Goal: Information Seeking & Learning: Learn about a topic

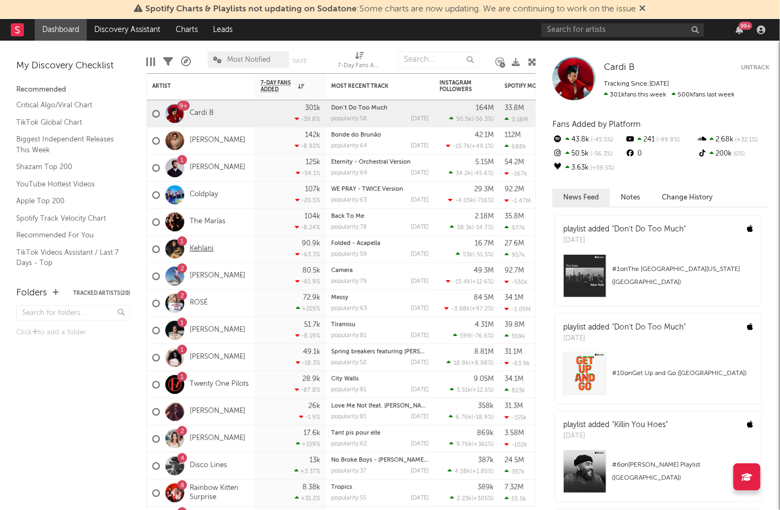
click at [200, 245] on link "Kehlani" at bounding box center [202, 249] width 24 height 9
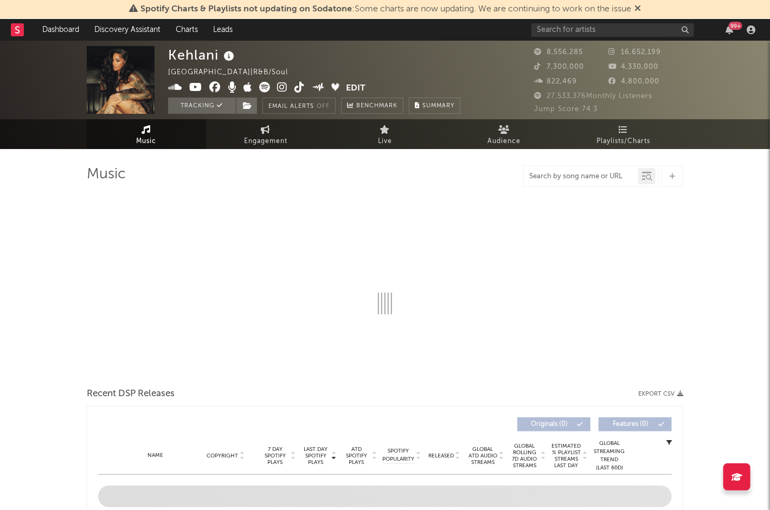
click at [577, 177] on input "text" at bounding box center [581, 176] width 114 height 9
type input "fo"
select select "6m"
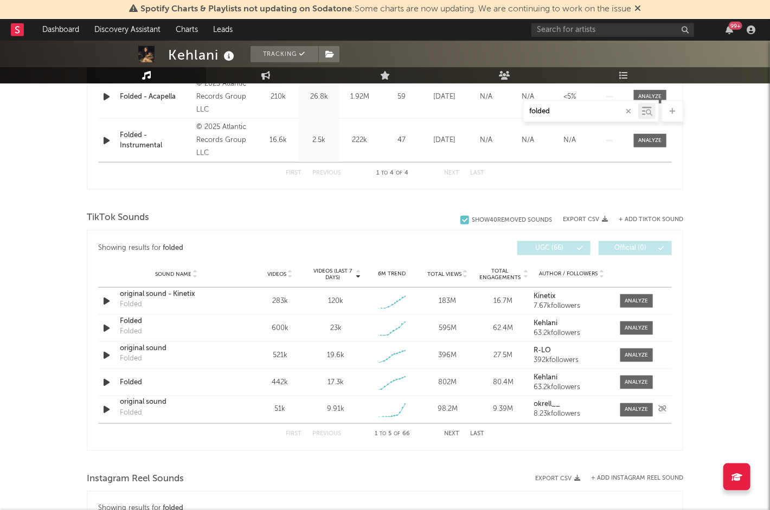
scroll to position [571, 0]
type input "folded"
click at [632, 327] on div at bounding box center [636, 329] width 23 height 8
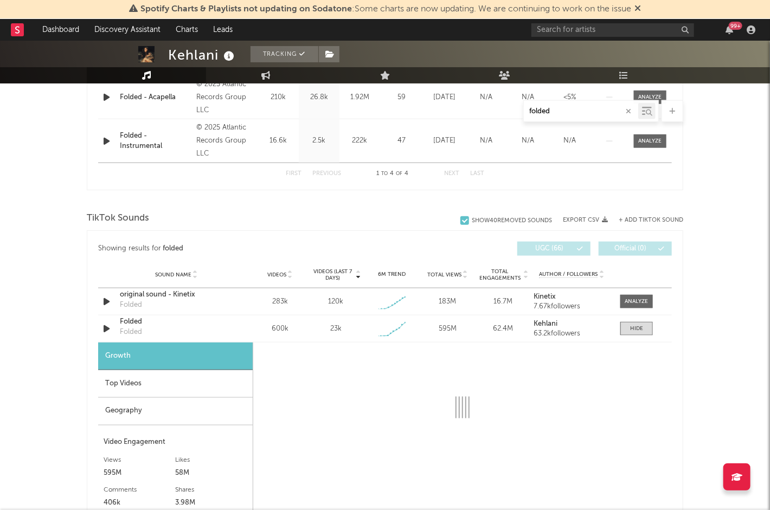
select select "1w"
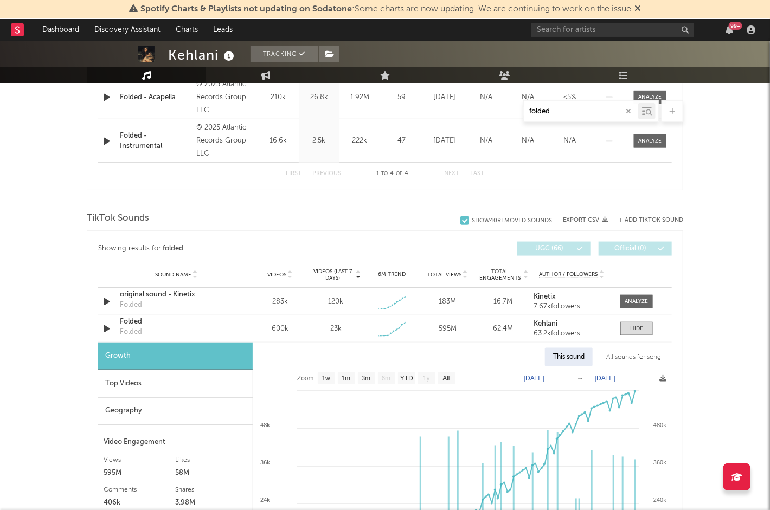
scroll to position [714, 0]
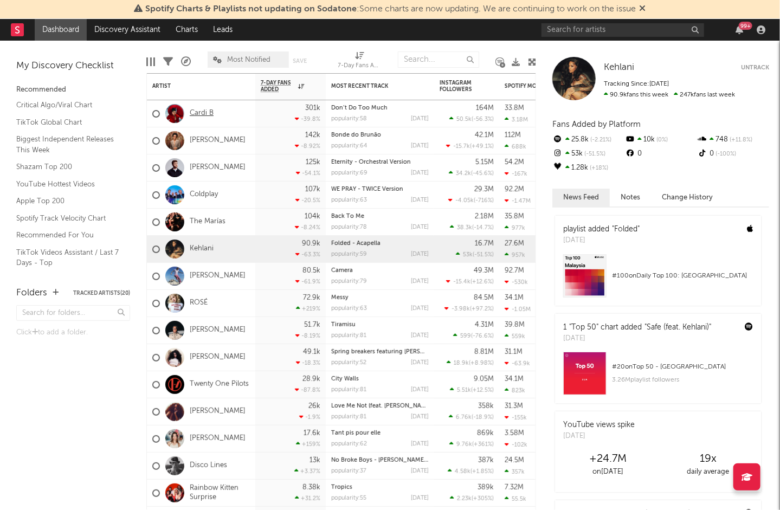
click at [201, 115] on link "Cardi B" at bounding box center [202, 113] width 24 height 9
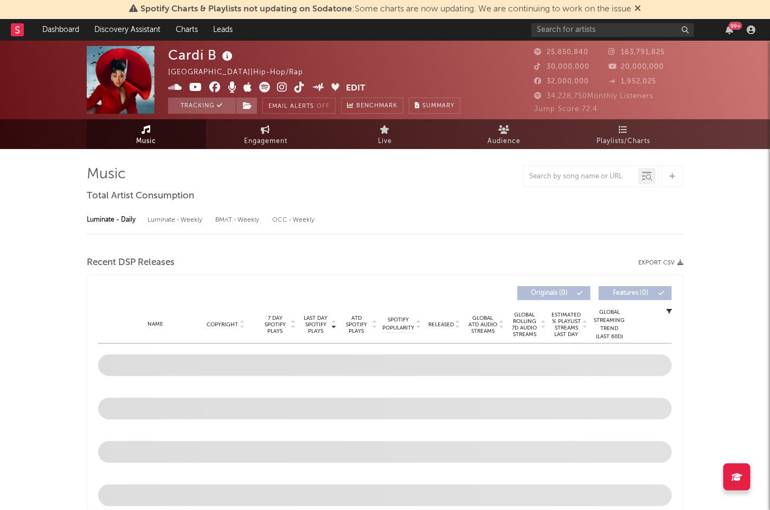
select select "6m"
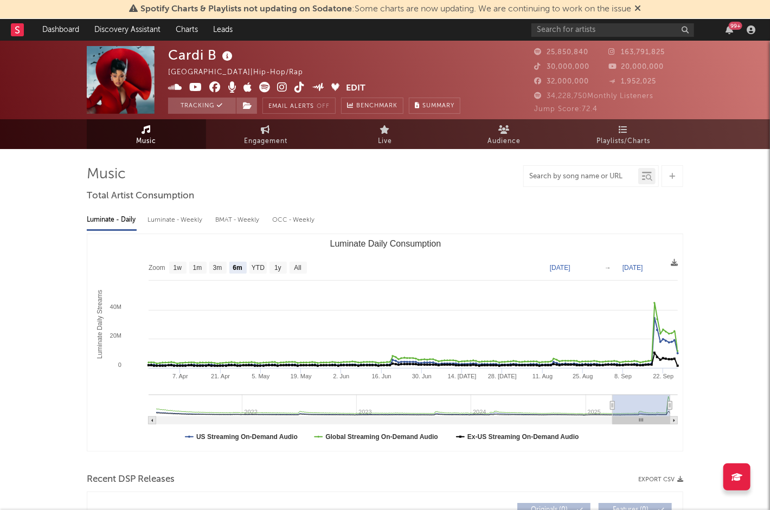
click at [561, 178] on input "text" at bounding box center [581, 176] width 114 height 9
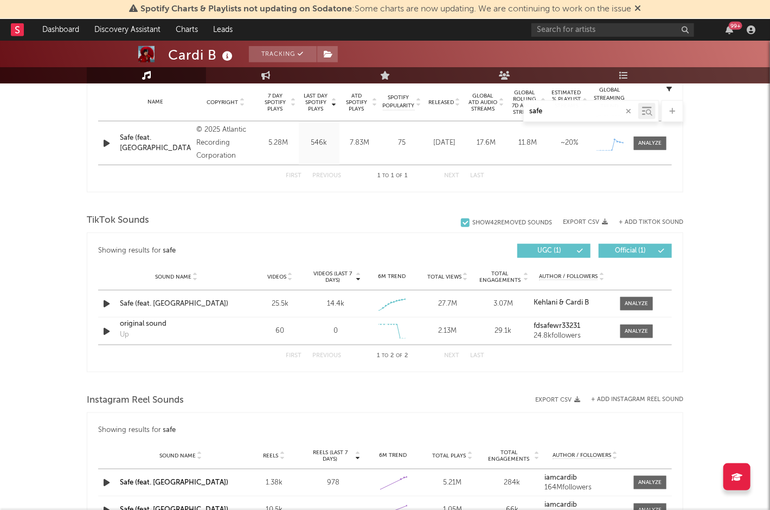
scroll to position [439, 0]
type input "safe"
click at [633, 306] on div at bounding box center [636, 304] width 23 height 8
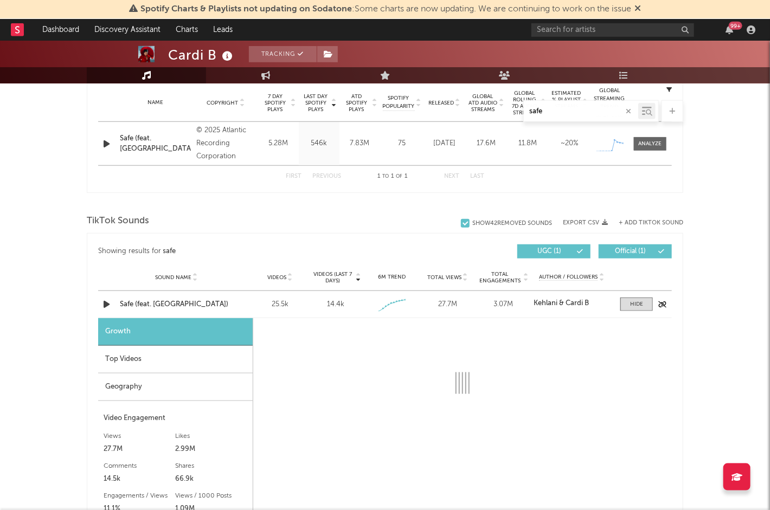
select select "1w"
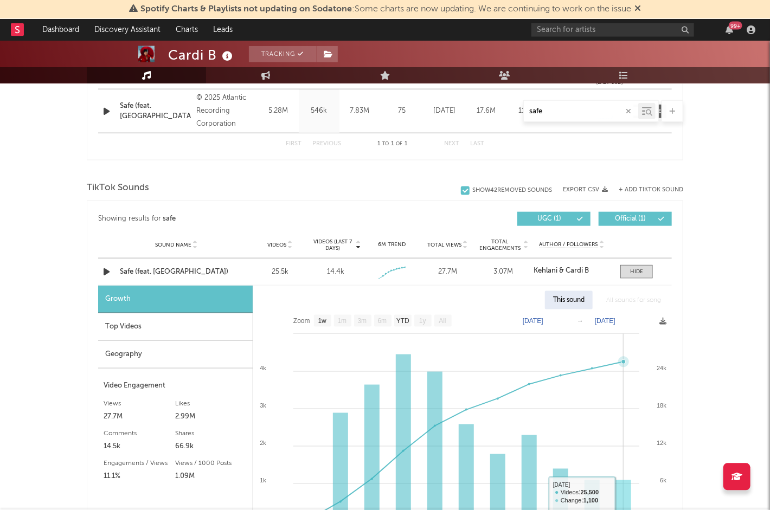
scroll to position [469, 0]
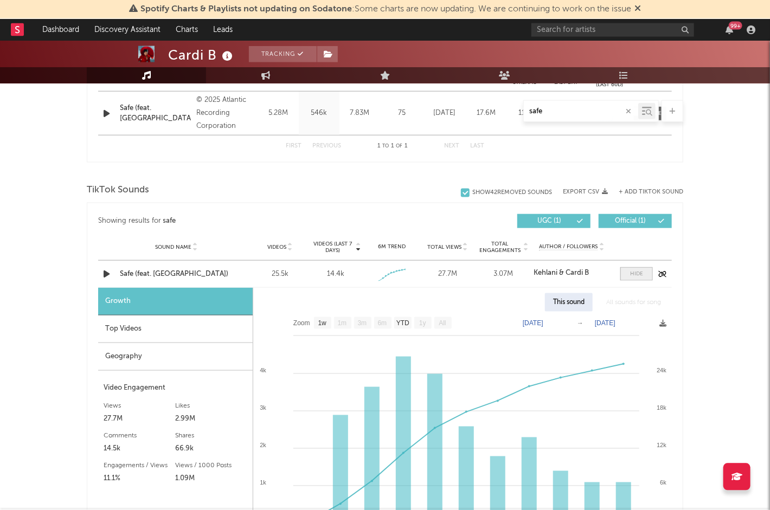
click at [636, 272] on div at bounding box center [636, 274] width 13 height 8
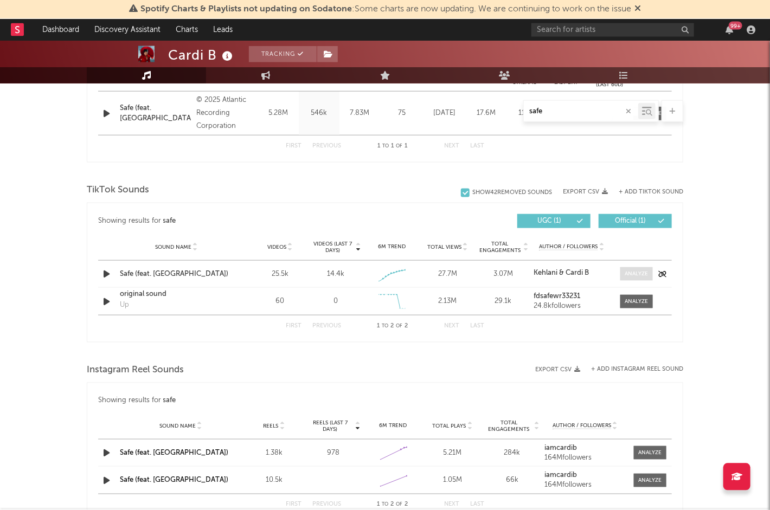
click at [636, 277] on div at bounding box center [636, 274] width 23 height 8
select select "1w"
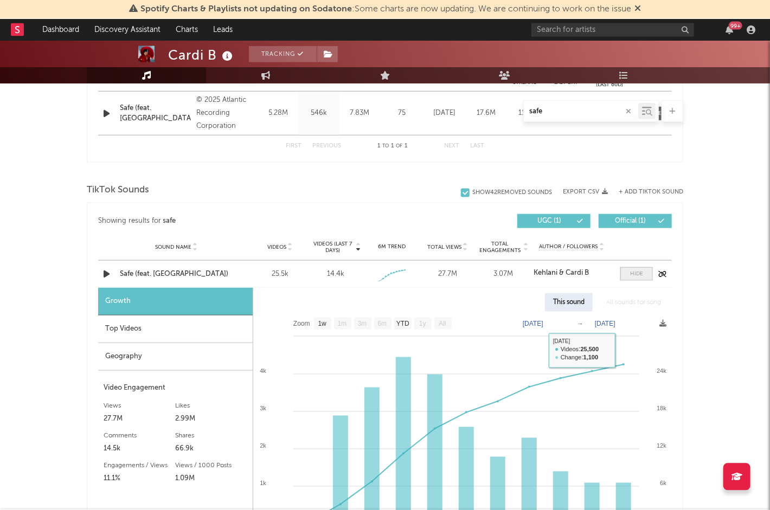
click at [633, 274] on div at bounding box center [636, 274] width 13 height 8
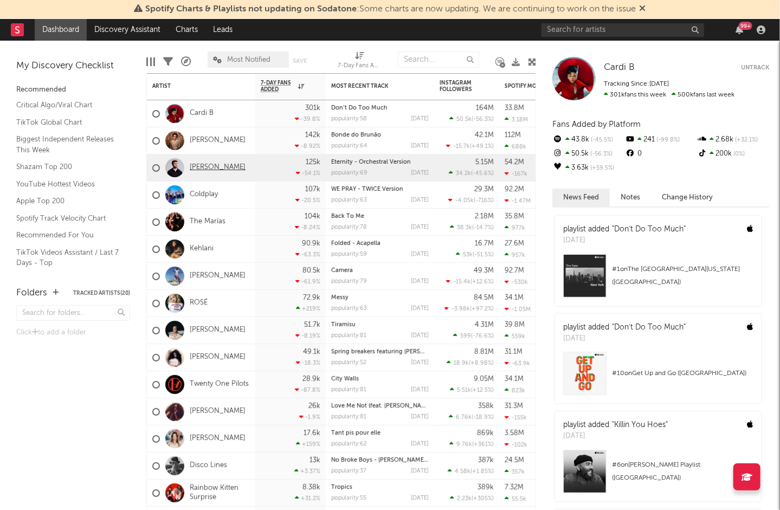
click at [206, 170] on link "[PERSON_NAME]" at bounding box center [218, 167] width 56 height 9
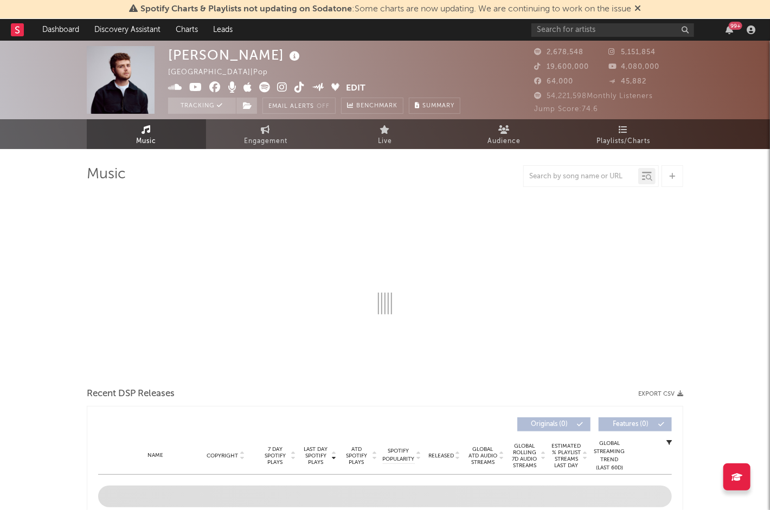
select select "6m"
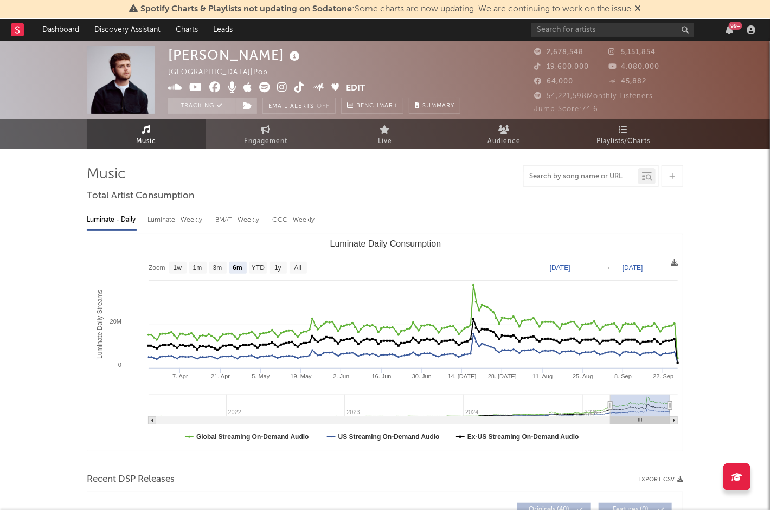
click at [557, 181] on input "text" at bounding box center [581, 176] width 114 height 9
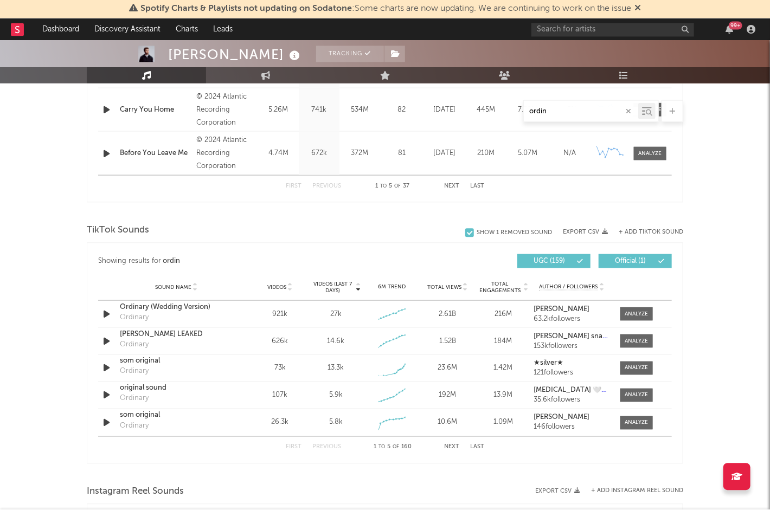
scroll to position [606, 0]
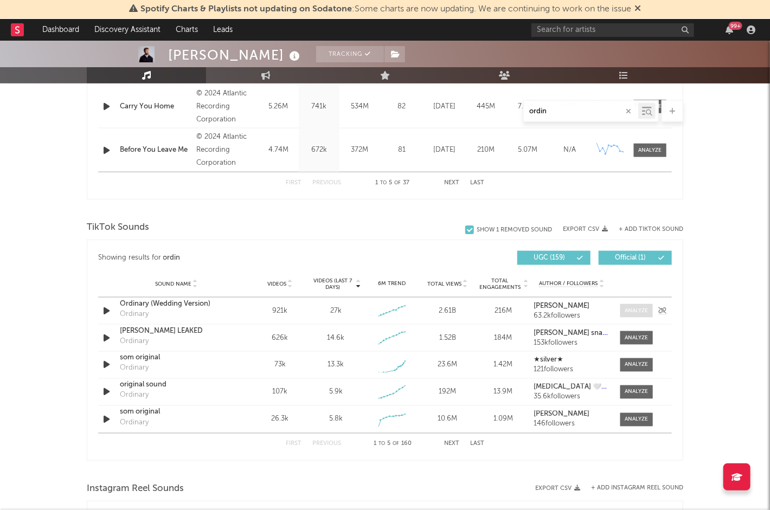
type input "ordin"
click at [637, 315] on div at bounding box center [636, 311] width 23 height 8
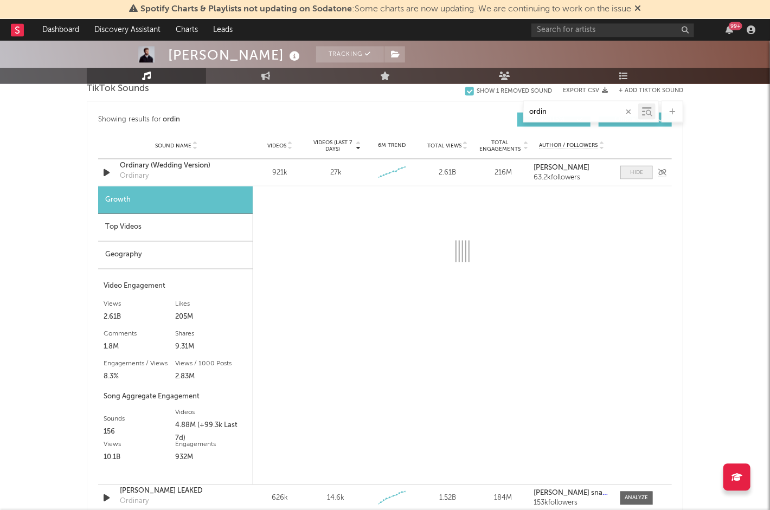
select select "6m"
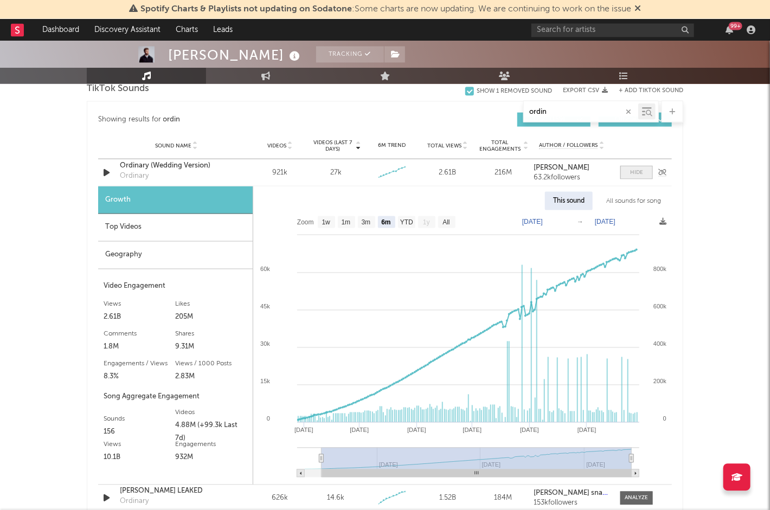
scroll to position [748, 0]
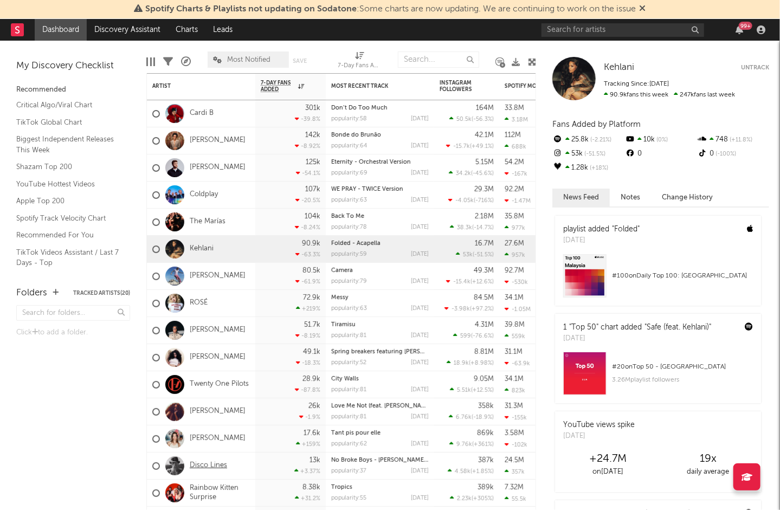
click at [202, 466] on link "Disco Lines" at bounding box center [208, 465] width 37 height 9
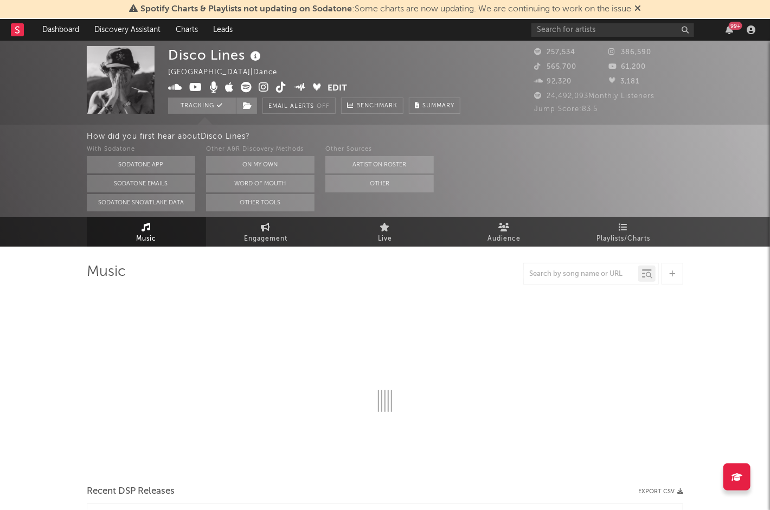
select select "6m"
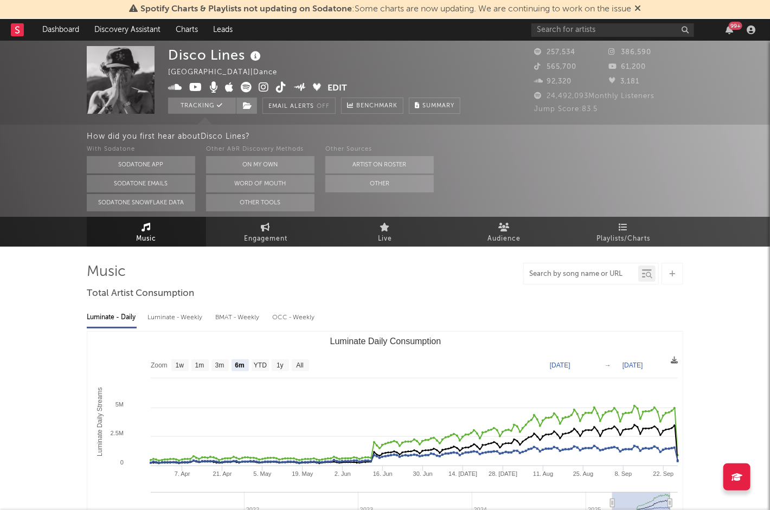
click at [554, 278] on input "text" at bounding box center [581, 274] width 114 height 9
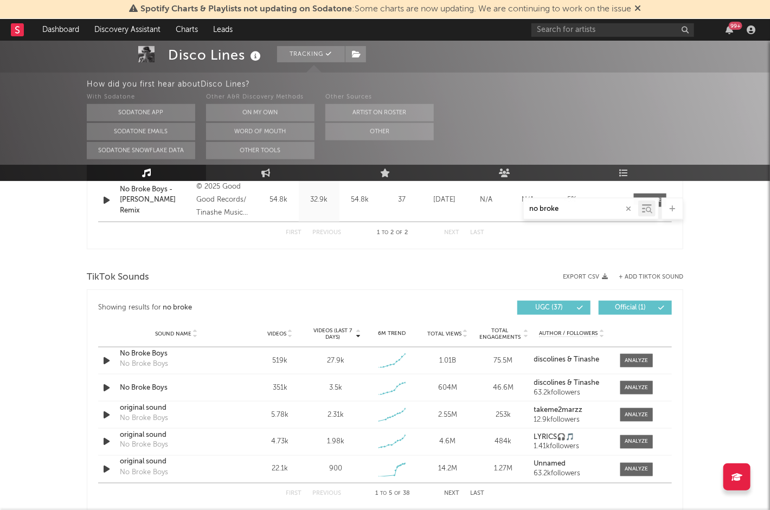
scroll to position [555, 0]
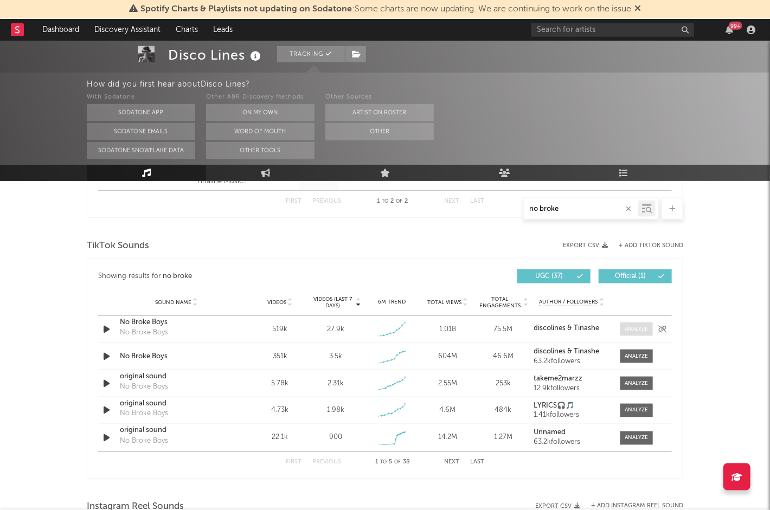
type input "no broke"
click at [630, 333] on div at bounding box center [636, 329] width 23 height 8
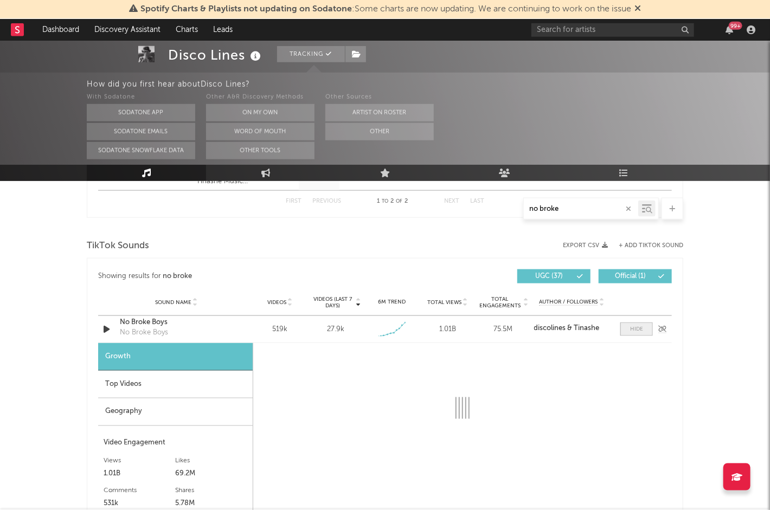
select select "1w"
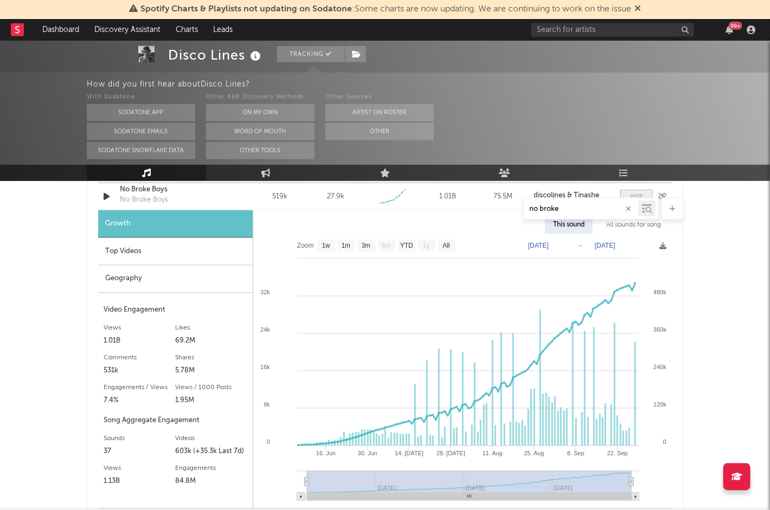
scroll to position [696, 0]
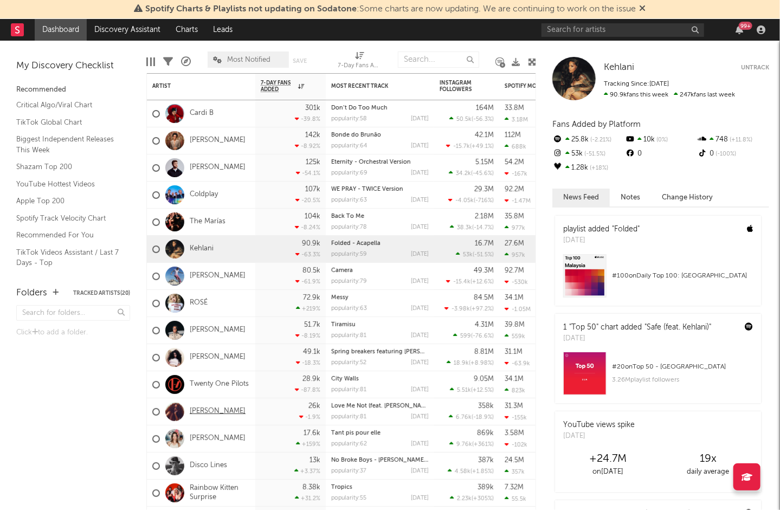
click at [204, 410] on link "[PERSON_NAME]" at bounding box center [218, 411] width 56 height 9
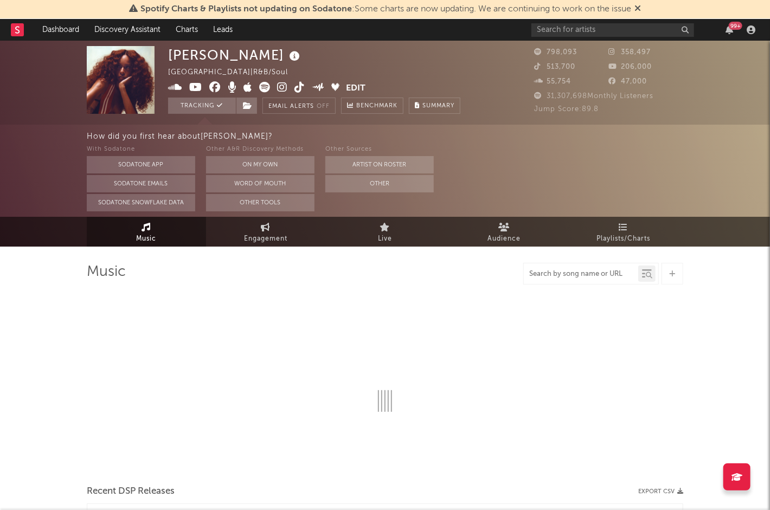
click at [564, 277] on input "text" at bounding box center [581, 274] width 114 height 9
type input "lov"
select select "6m"
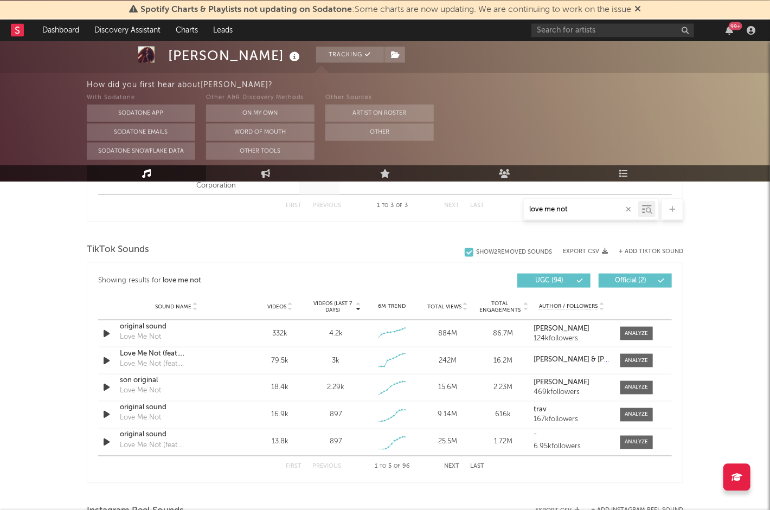
scroll to position [597, 0]
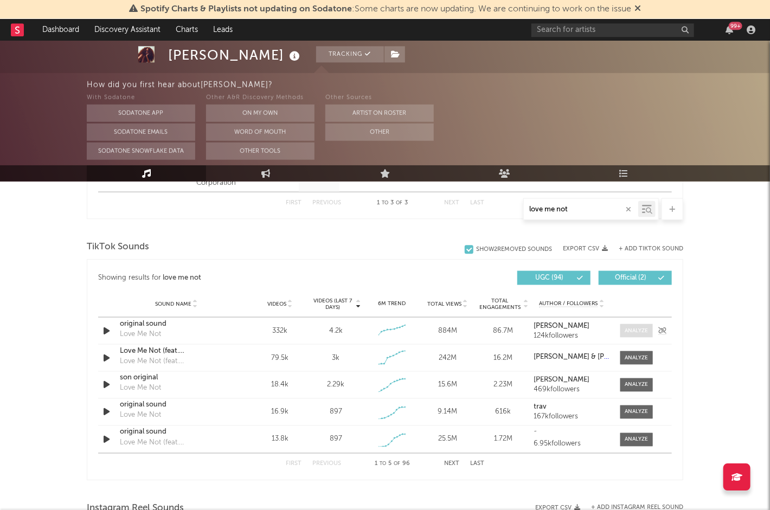
type input "love me not"
click at [637, 331] on div at bounding box center [636, 330] width 23 height 8
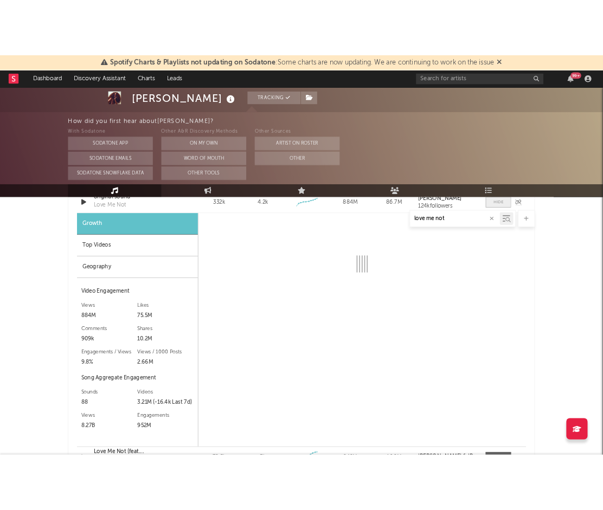
scroll to position [739, 0]
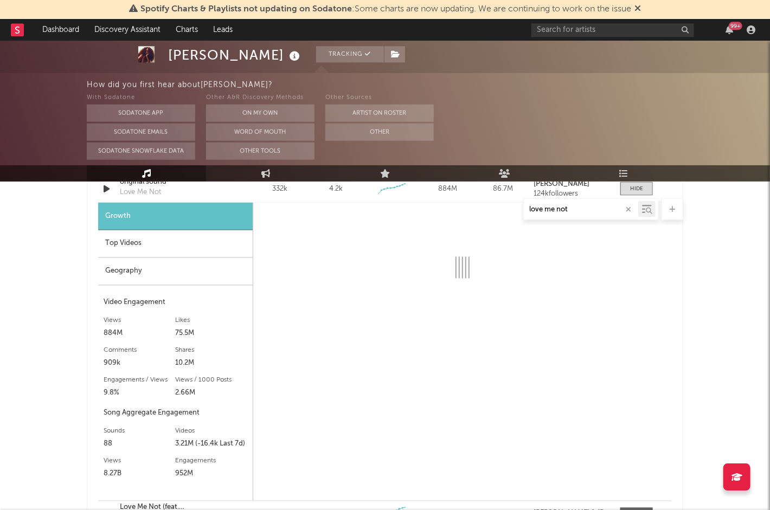
select select "6m"
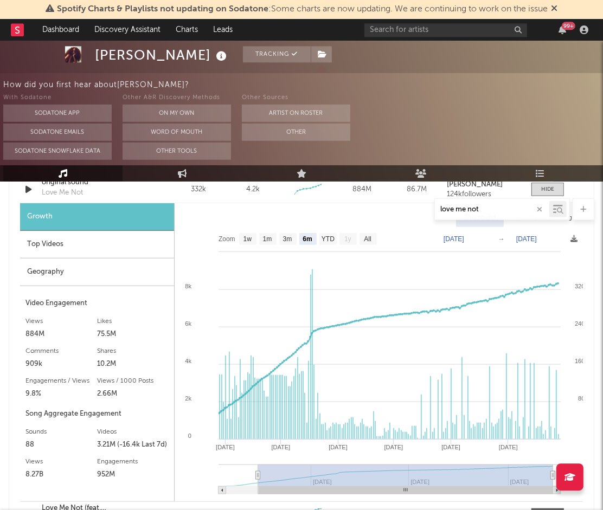
scroll to position [740, 0]
